Goal: Task Accomplishment & Management: Complete application form

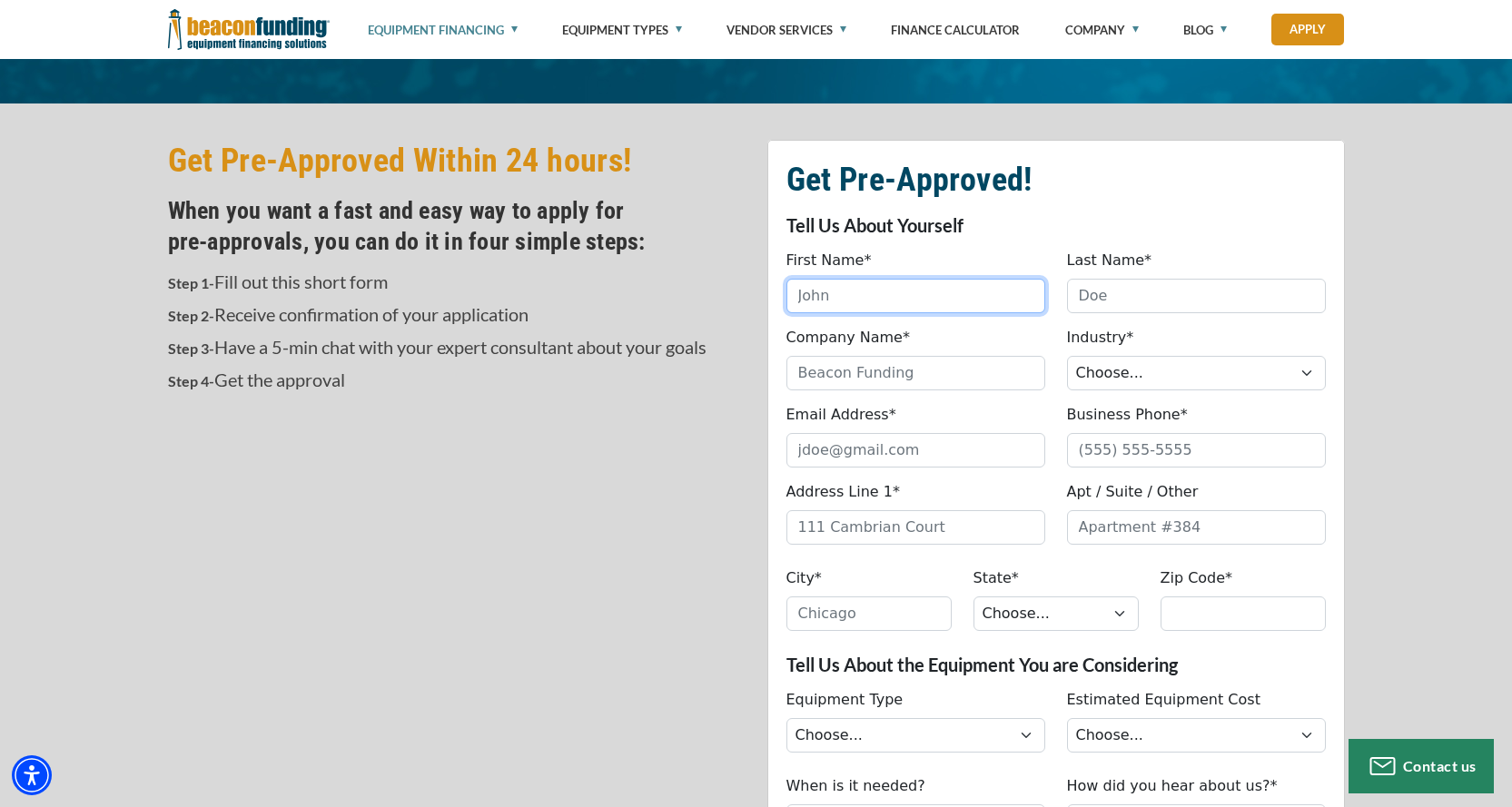
click at [850, 302] on input "First Name*" at bounding box center [916, 296] width 259 height 34
type input "[PERSON_NAME]"
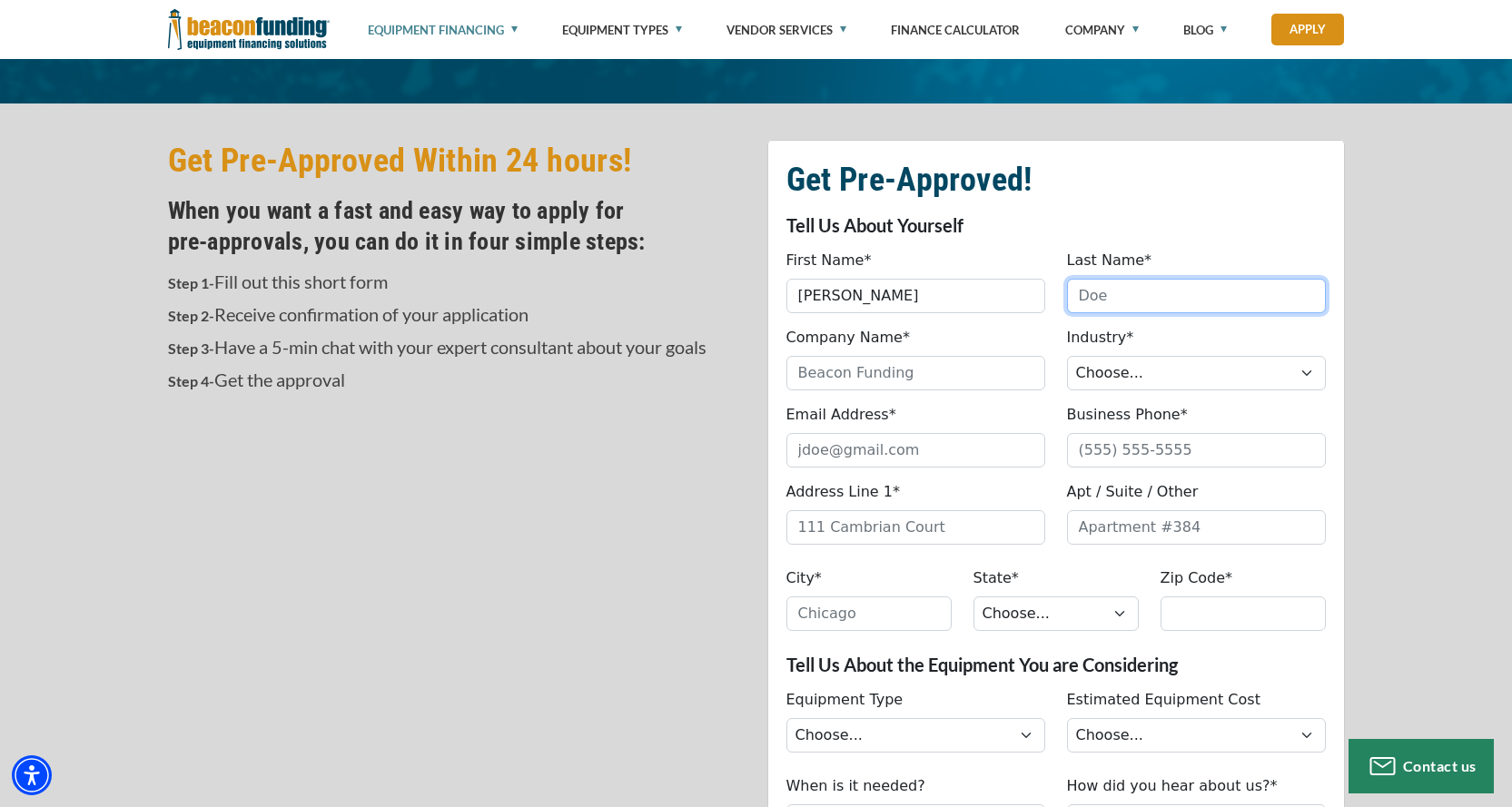
type input "Brown"
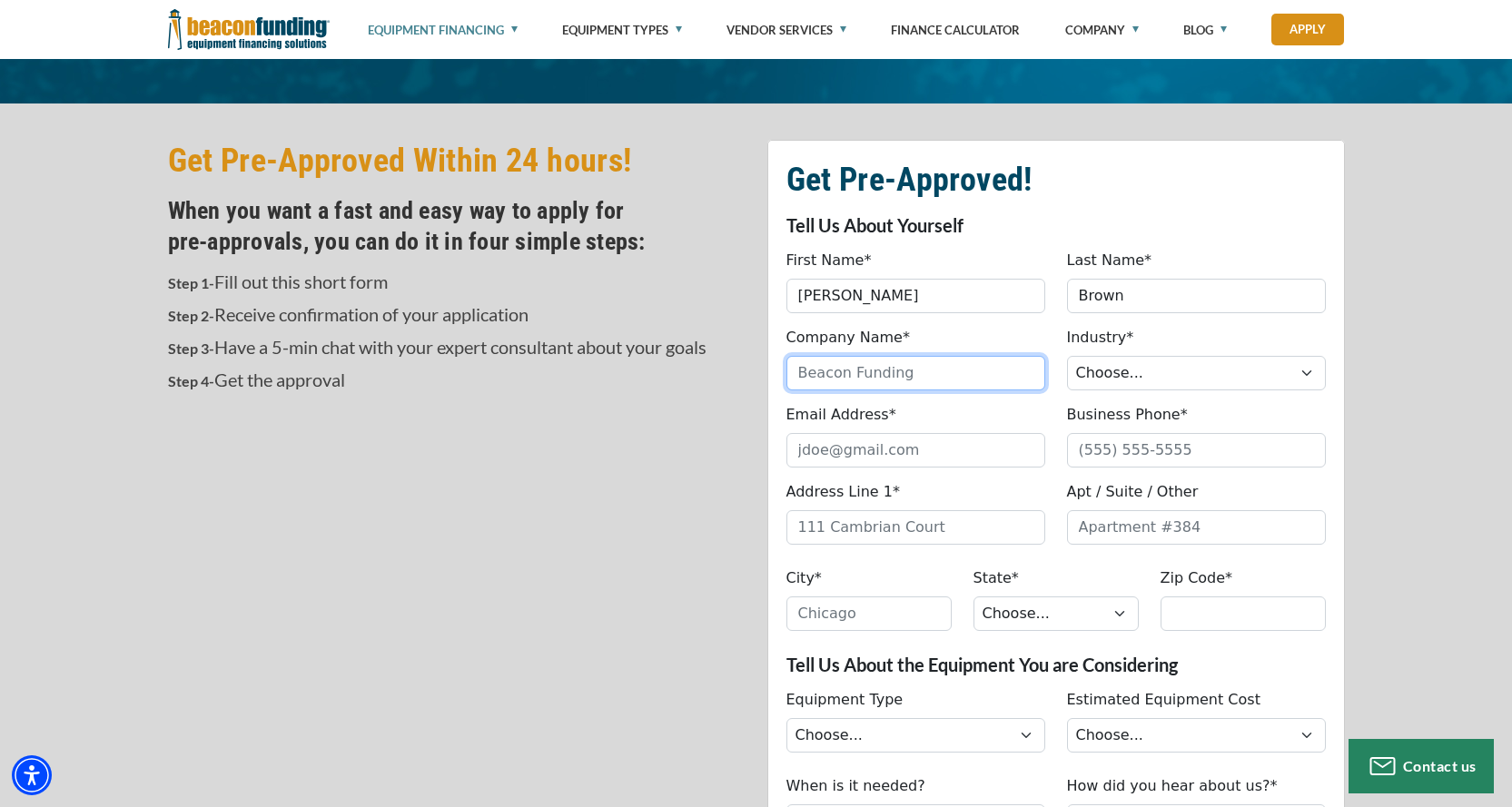
type input "atc [PERSON_NAME] transport company"
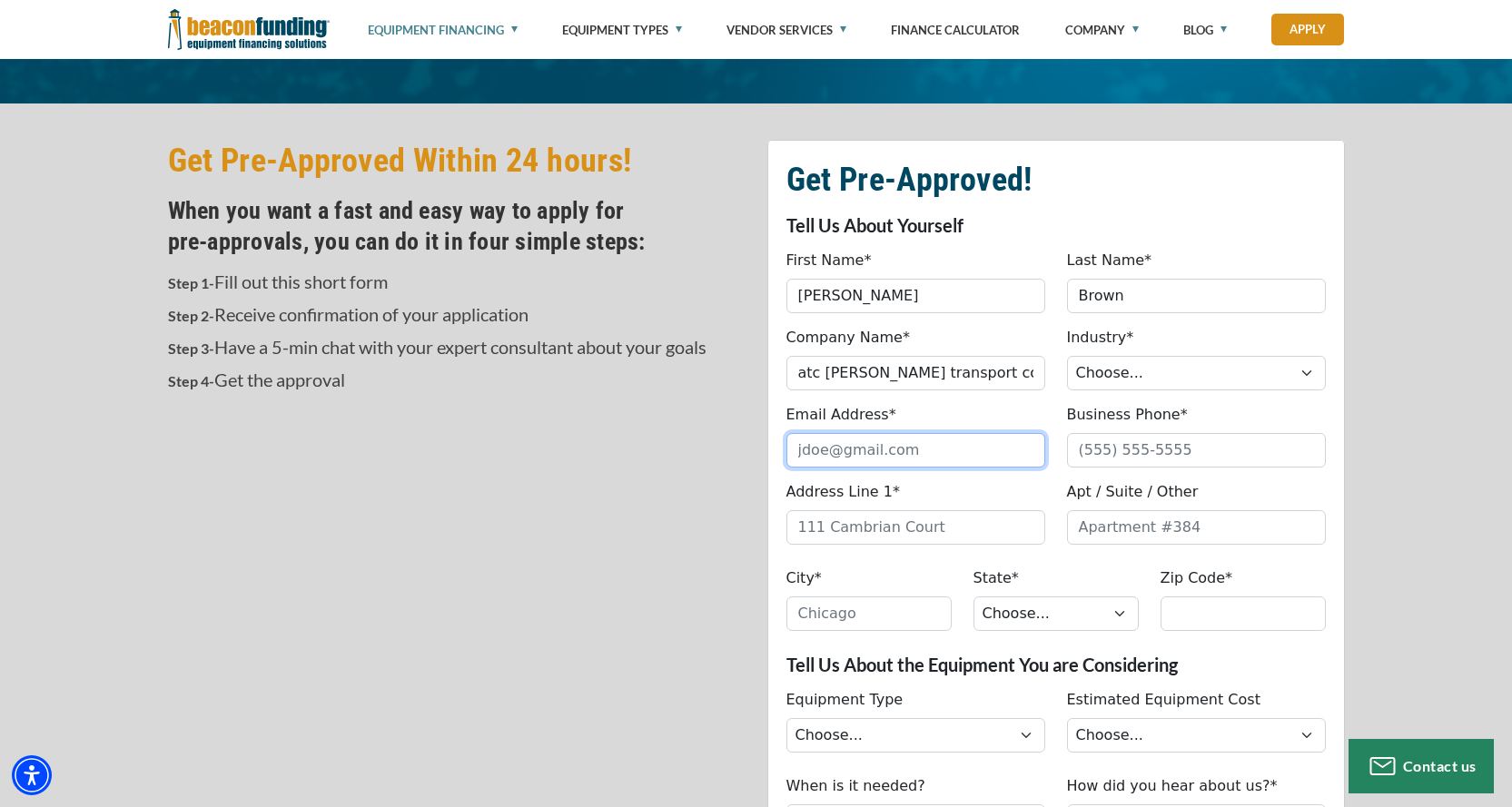
type input "[EMAIL_ADDRESS][DOMAIN_NAME]"
type input "9722927470"
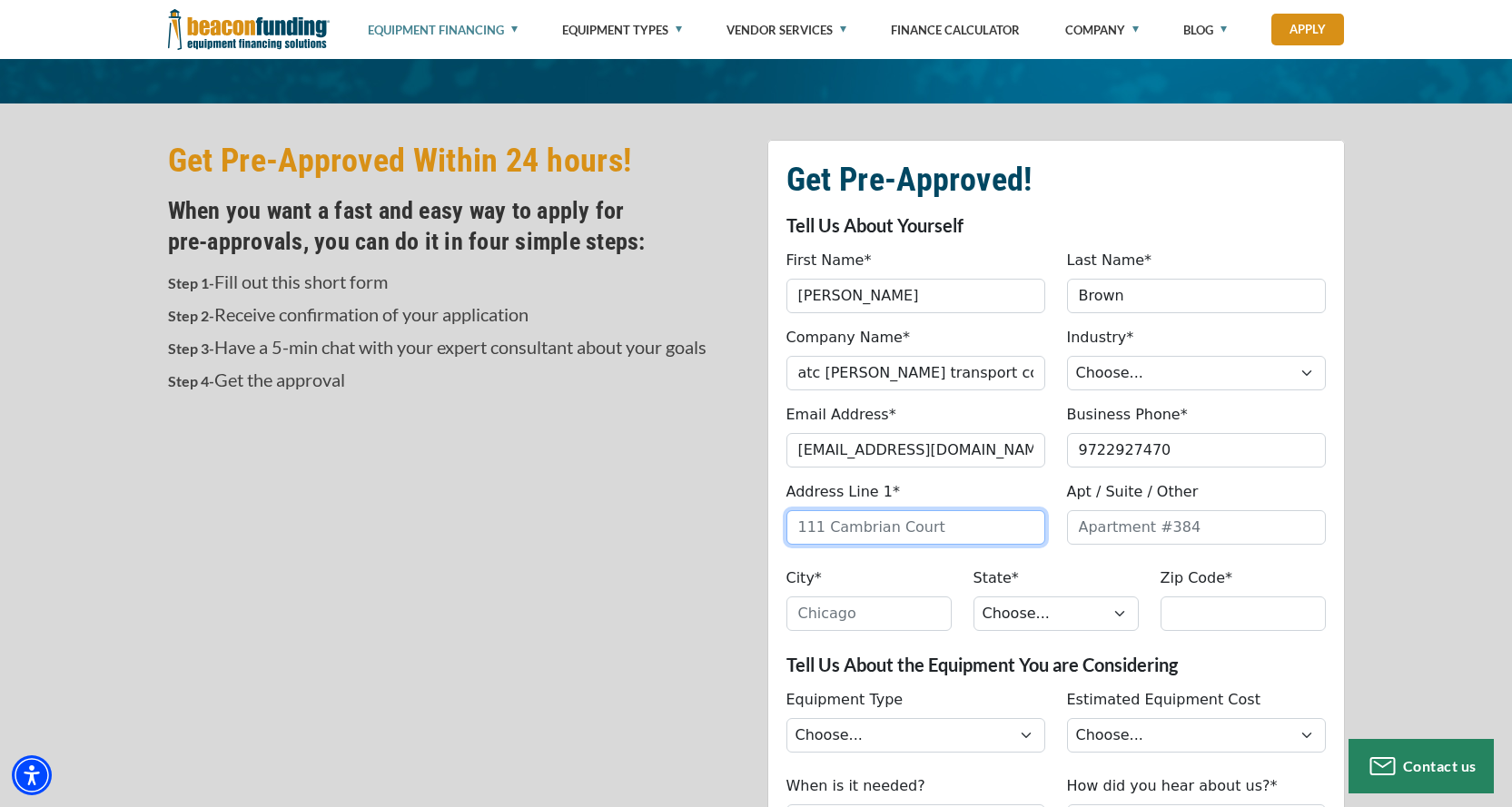
type input "[STREET_ADDRESS][PERSON_NAME]"
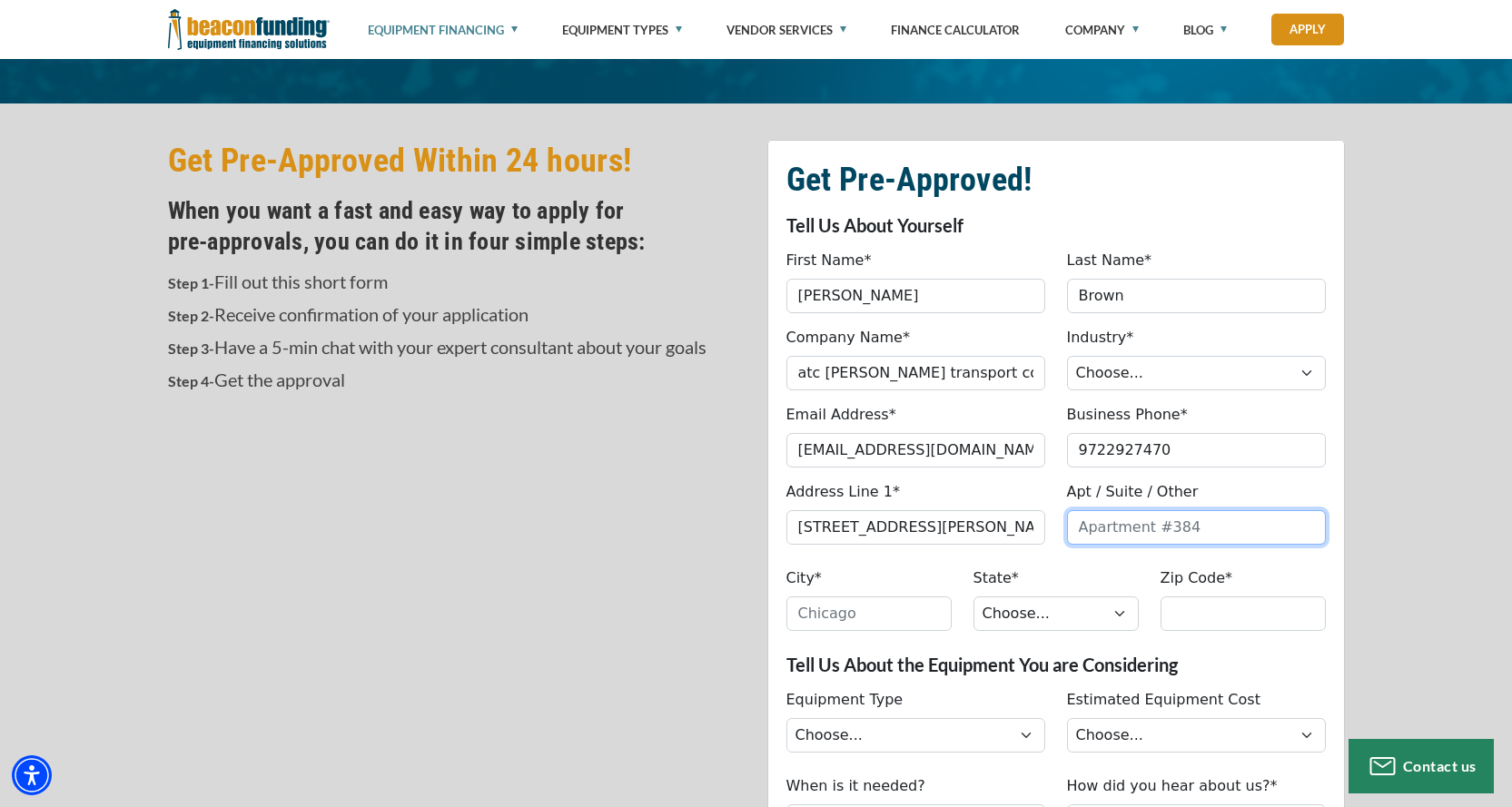
type input "[PERSON_NAME], [GEOGRAPHIC_DATA]"
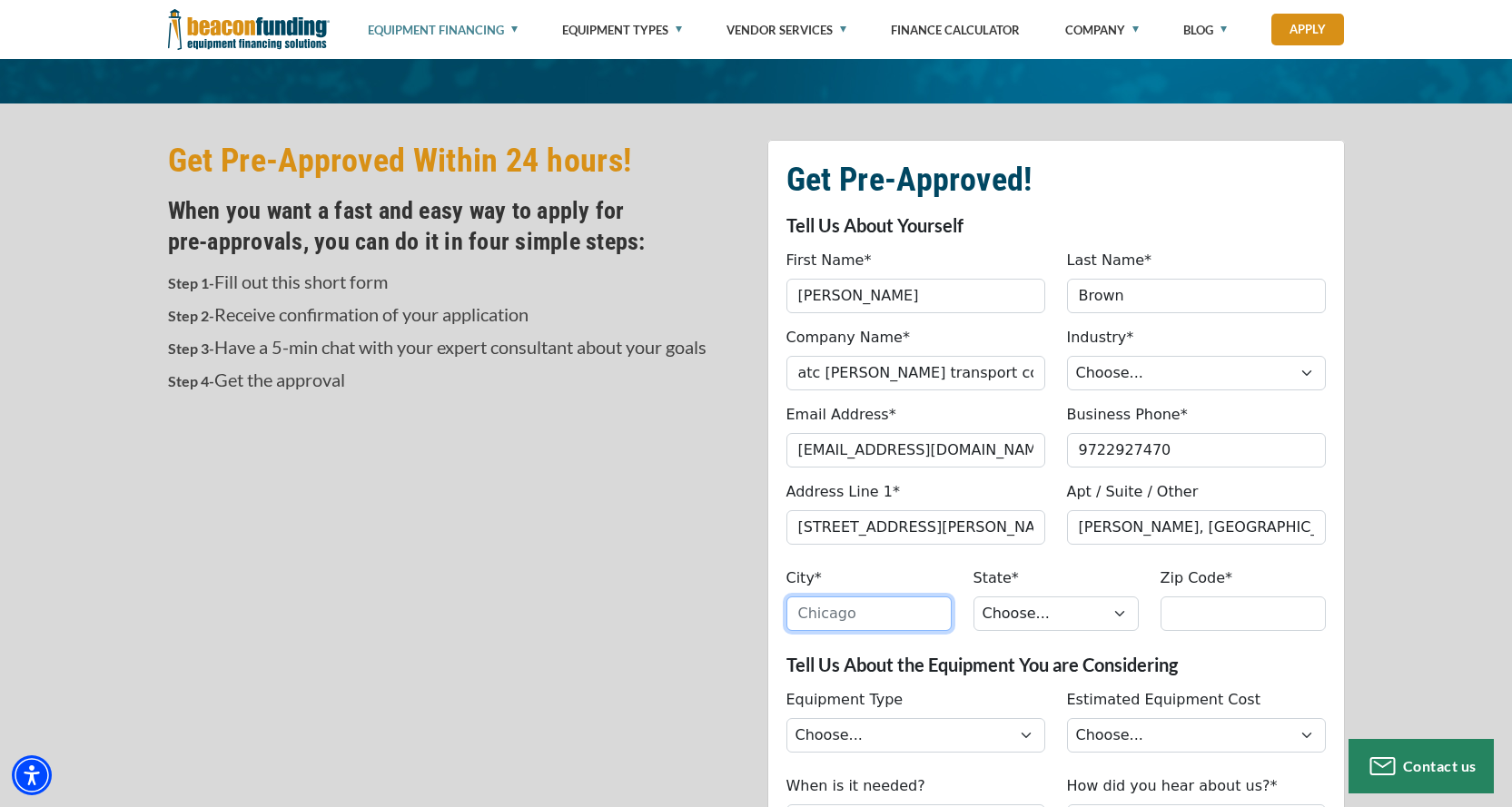
type input "[PERSON_NAME]"
select select "45"
type input "75071"
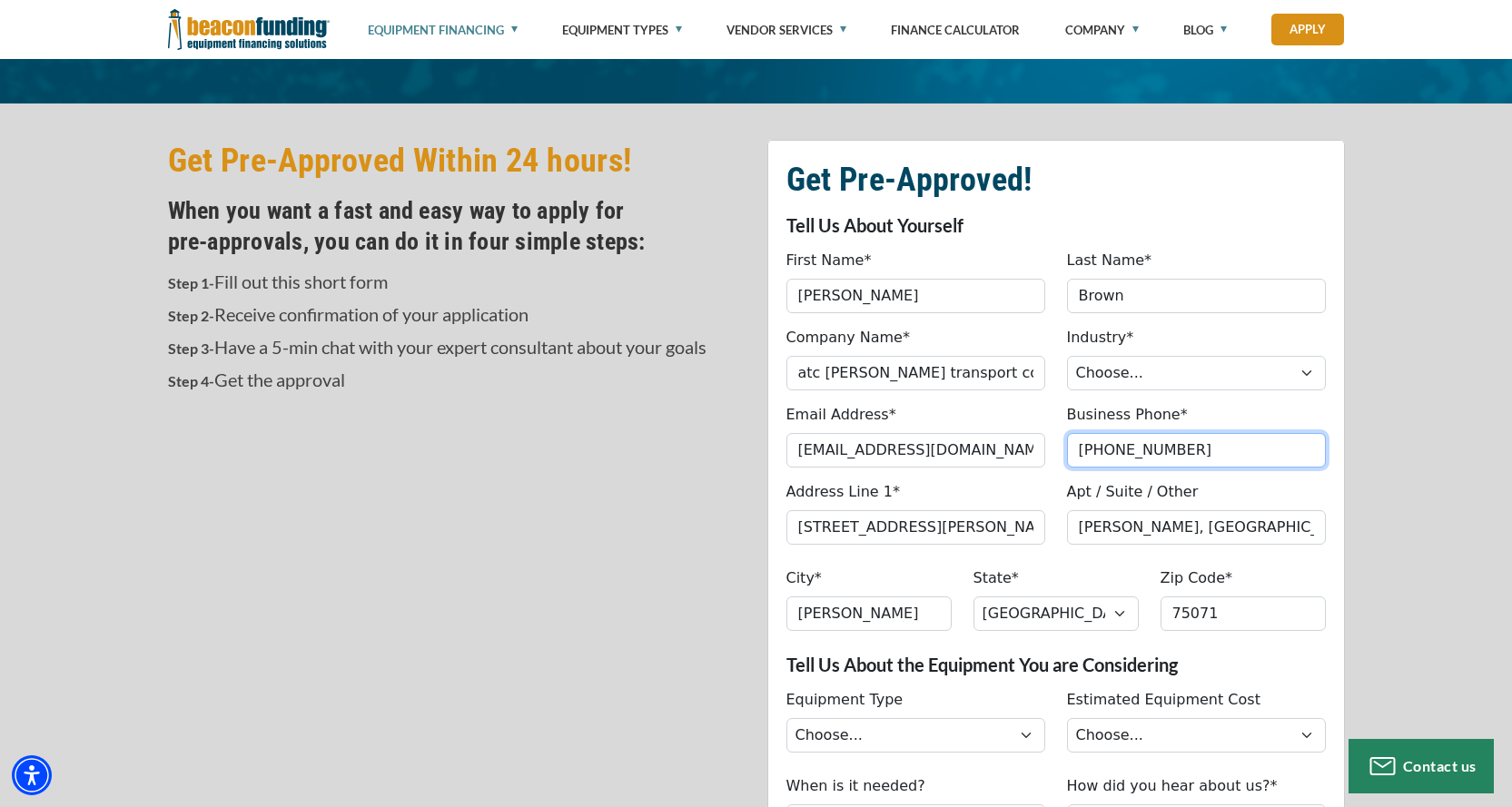
click at [1182, 442] on input "[PHONE_NUMBER]" at bounding box center [1197, 450] width 259 height 34
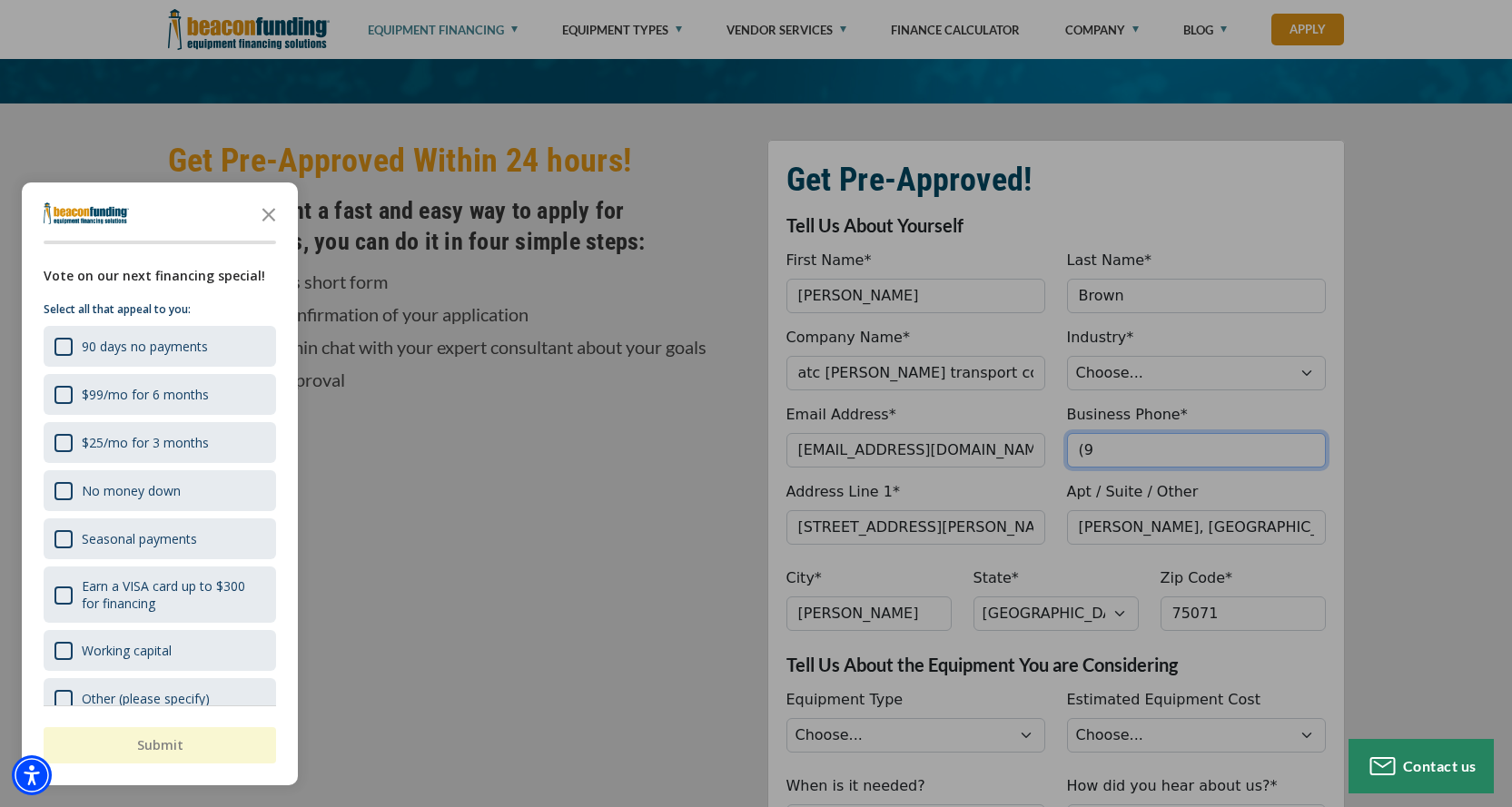
type input "("
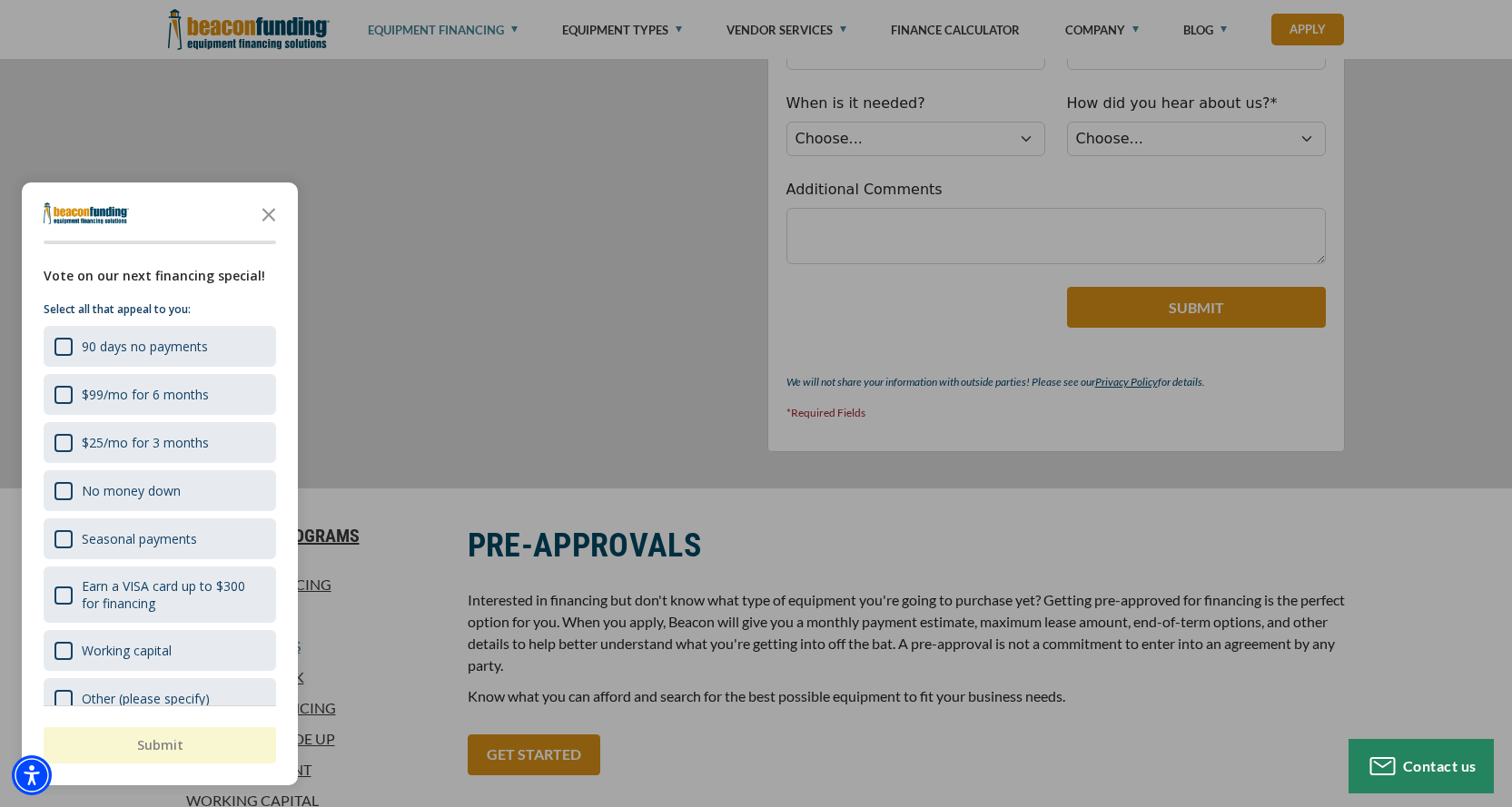
scroll to position [1180, 0]
